Goal: Use online tool/utility: Utilize a website feature to perform a specific function

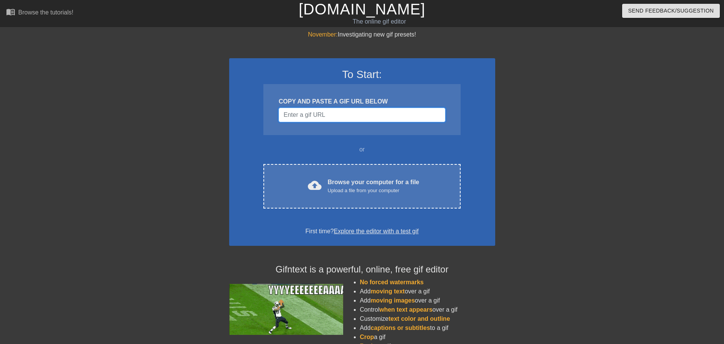
click at [309, 116] on input "Username" at bounding box center [362, 115] width 166 height 14
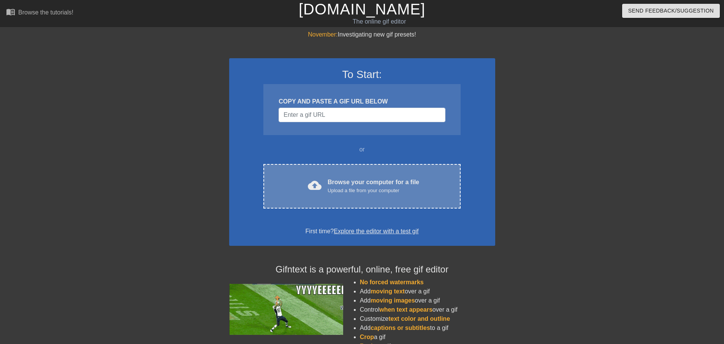
click at [372, 185] on div "Browse your computer for a file Upload a file from your computer" at bounding box center [374, 185] width 92 height 17
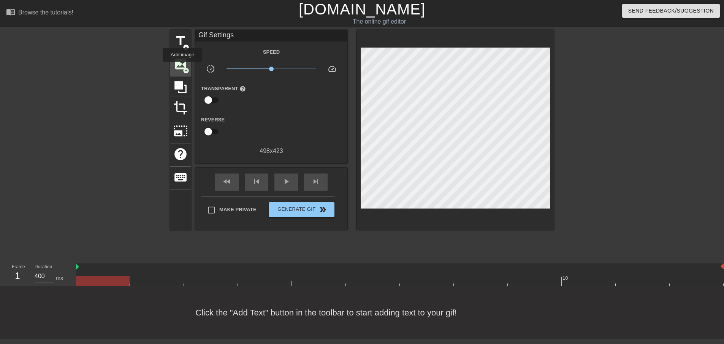
click at [182, 67] on span "image" at bounding box center [180, 64] width 14 height 14
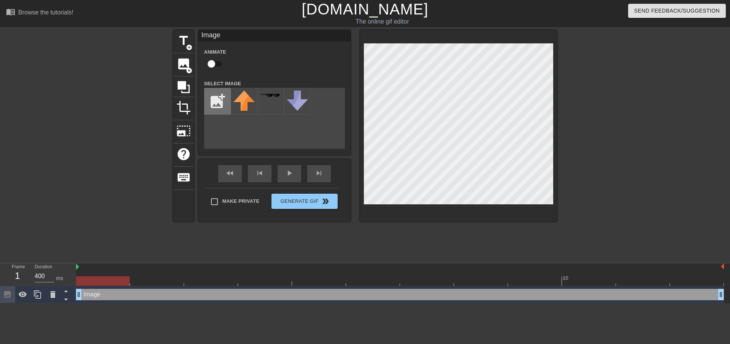
click at [220, 101] on input "file" at bounding box center [217, 101] width 26 height 26
type input "C:\fakepath\38709918_1772245106186364_8476954622580228096_n.jpg"
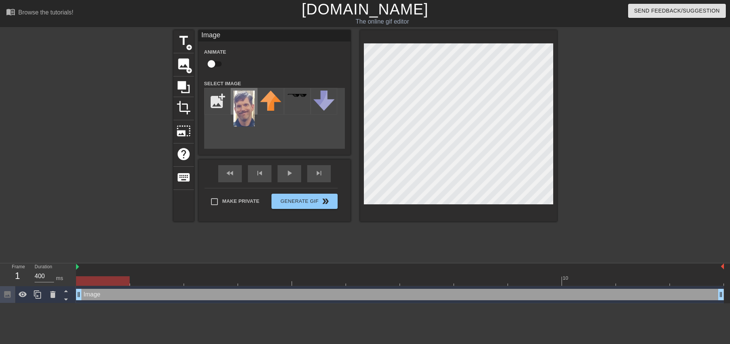
click at [246, 105] on img at bounding box center [243, 108] width 21 height 36
click at [301, 203] on button "Generate Gif double_arrow" at bounding box center [304, 200] width 66 height 15
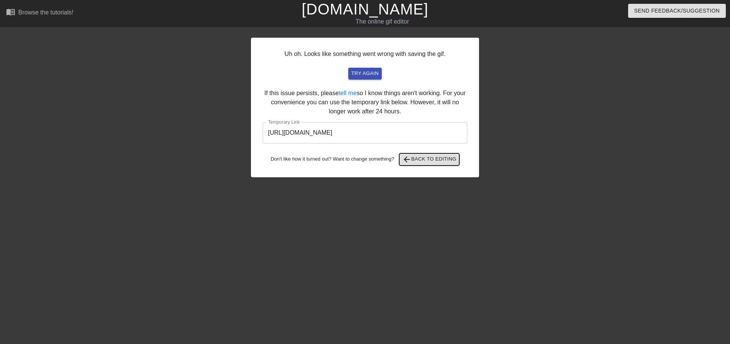
click at [408, 155] on span "arrow_back" at bounding box center [406, 159] width 9 height 9
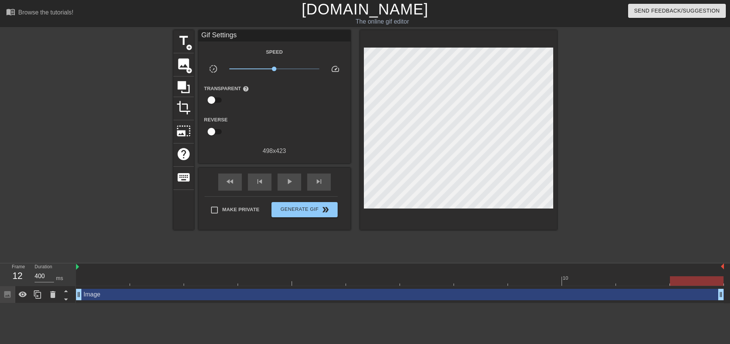
click at [213, 100] on input "checkbox" at bounding box center [211, 100] width 43 height 14
click at [213, 100] on input "checkbox" at bounding box center [218, 100] width 43 height 14
checkbox input "false"
click at [214, 129] on input "checkbox" at bounding box center [211, 131] width 43 height 14
click at [214, 129] on input "checkbox" at bounding box center [218, 131] width 43 height 14
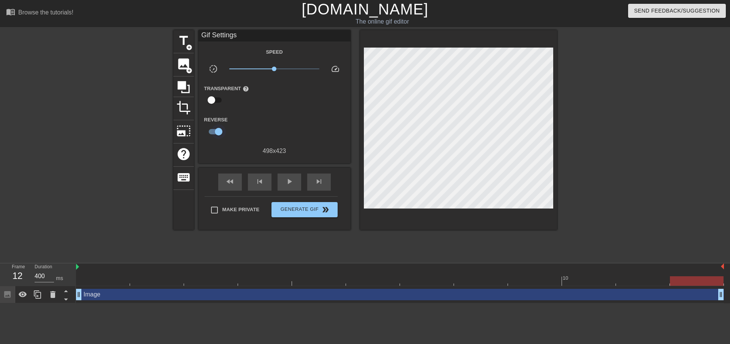
checkbox input "false"
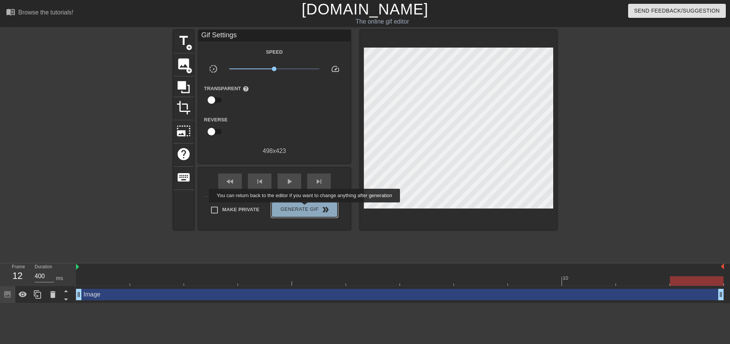
click at [305, 207] on span "Generate Gif double_arrow" at bounding box center [304, 209] width 60 height 9
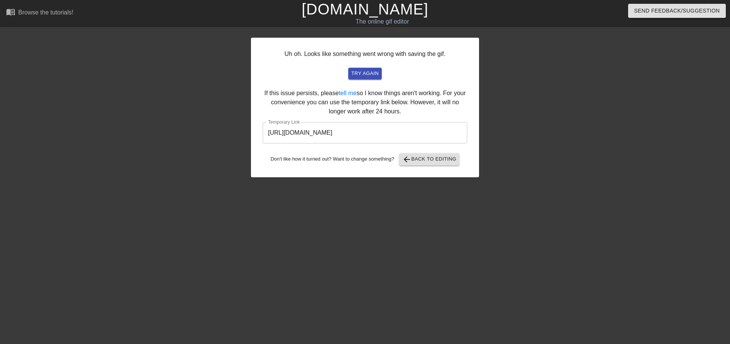
click at [308, 131] on input "[URL][DOMAIN_NAME]" at bounding box center [365, 132] width 204 height 21
